Goal: Task Accomplishment & Management: Use online tool/utility

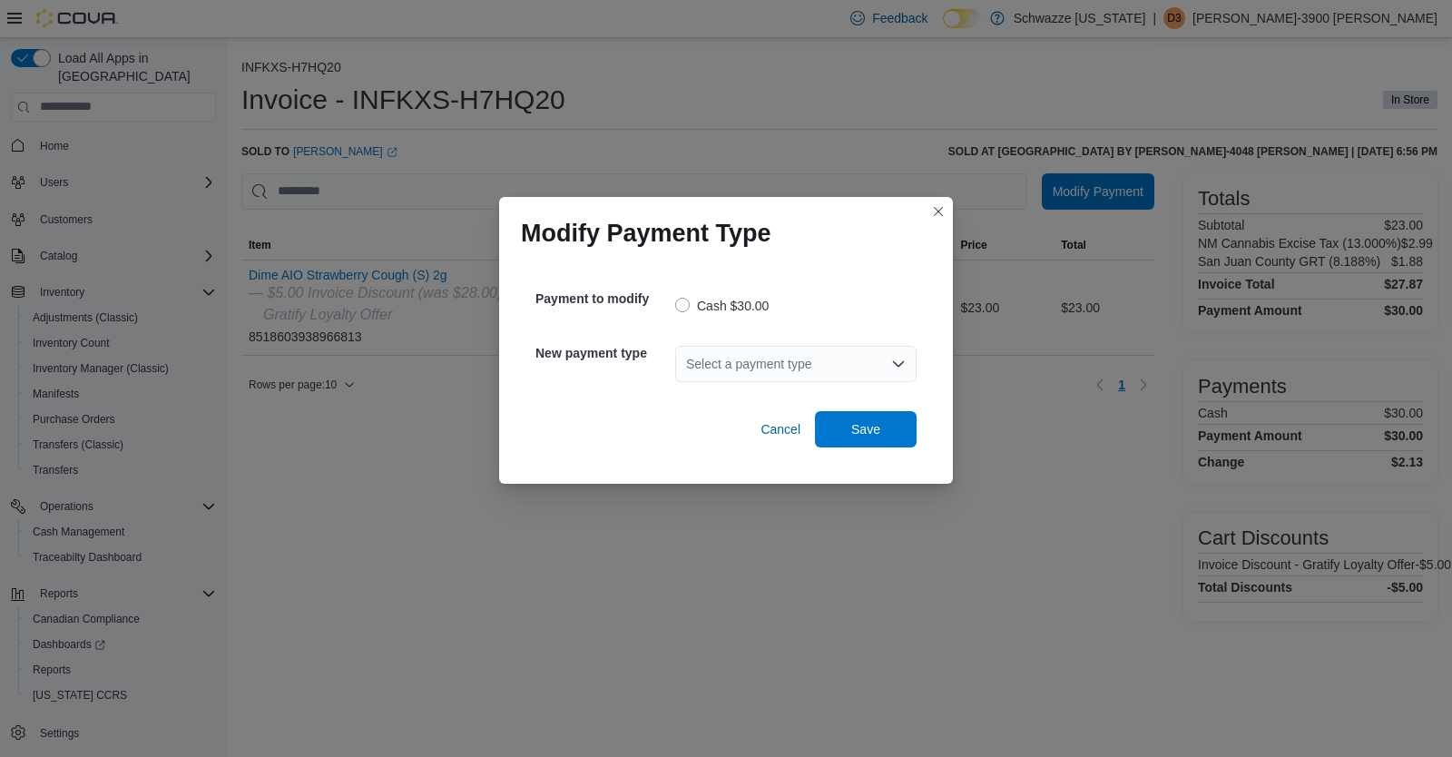
click at [807, 354] on div "Select a payment type" at bounding box center [795, 364] width 241 height 36
click at [769, 388] on span "G2 CATM" at bounding box center [807, 395] width 198 height 18
click at [883, 428] on span "Save" at bounding box center [866, 428] width 80 height 36
